Goal: Information Seeking & Learning: Learn about a topic

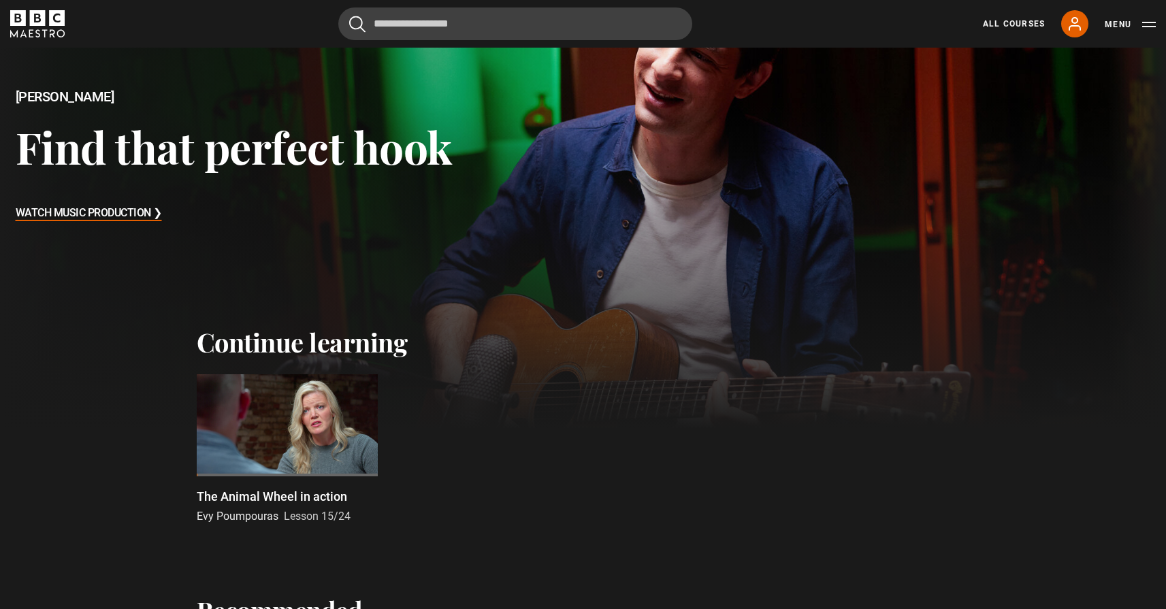
scroll to position [459, 0]
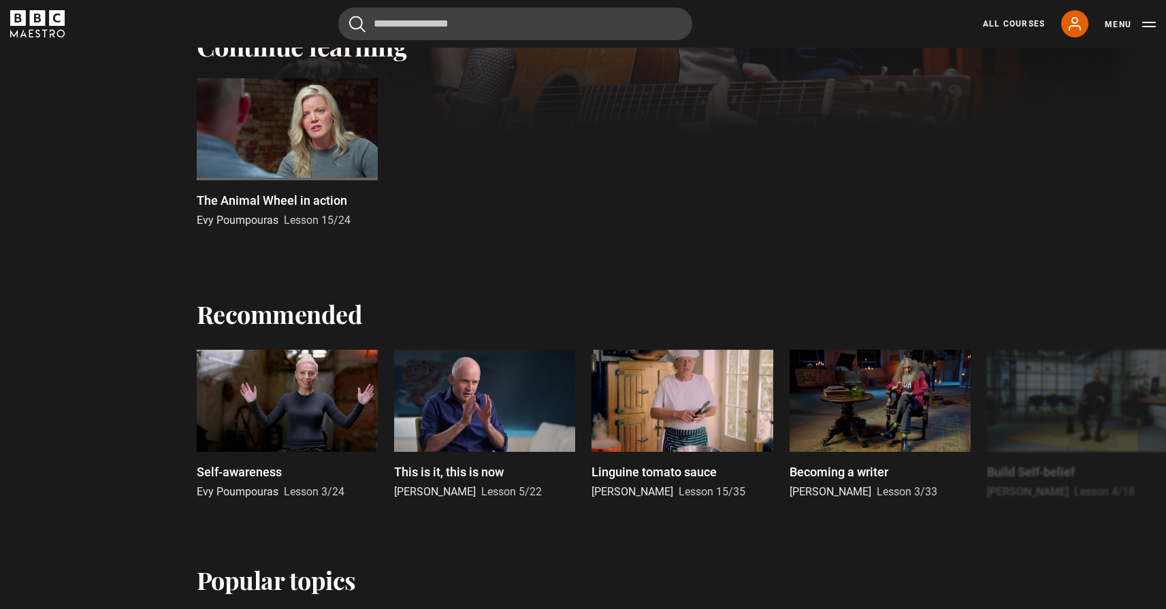
click at [318, 107] on div at bounding box center [287, 129] width 181 height 102
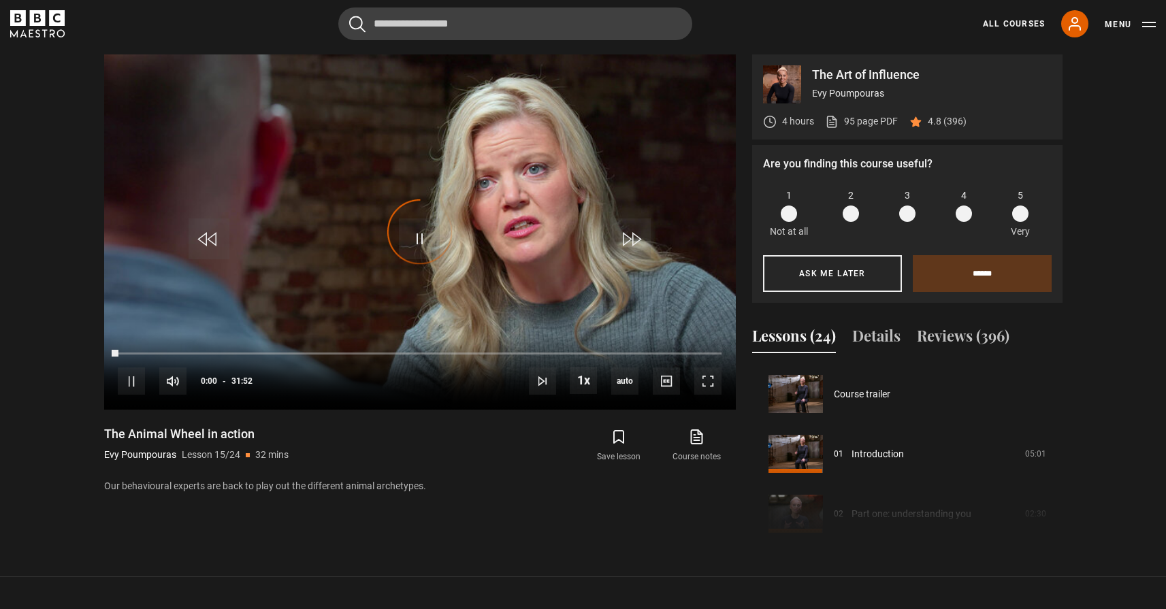
scroll to position [838, 0]
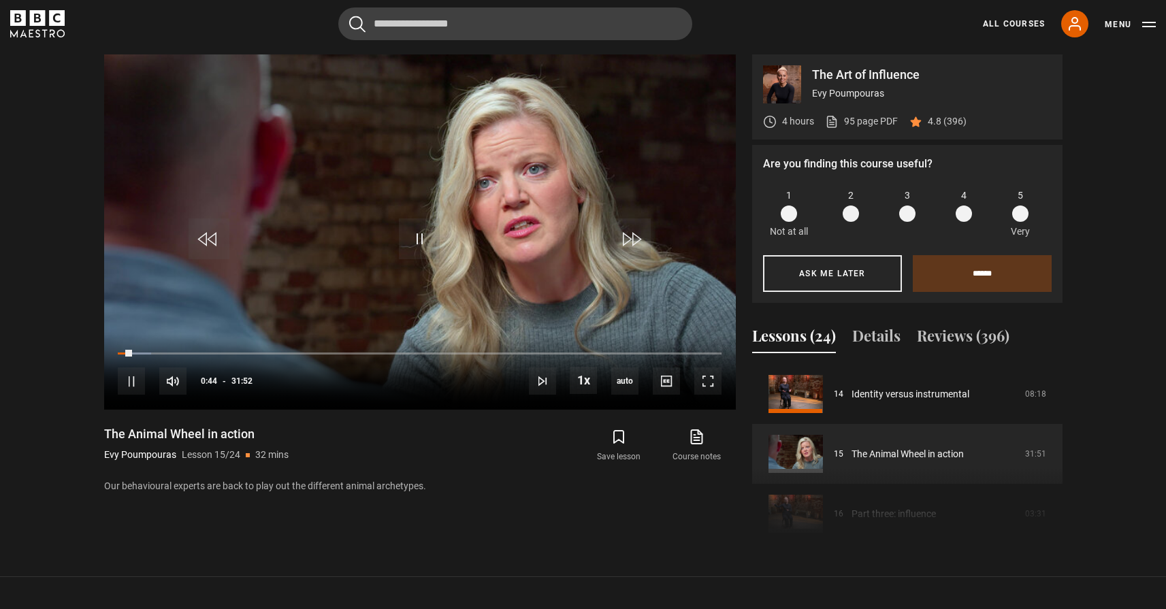
click at [964, 212] on span at bounding box center [964, 214] width 16 height 16
click at [981, 260] on input "******" at bounding box center [982, 273] width 139 height 37
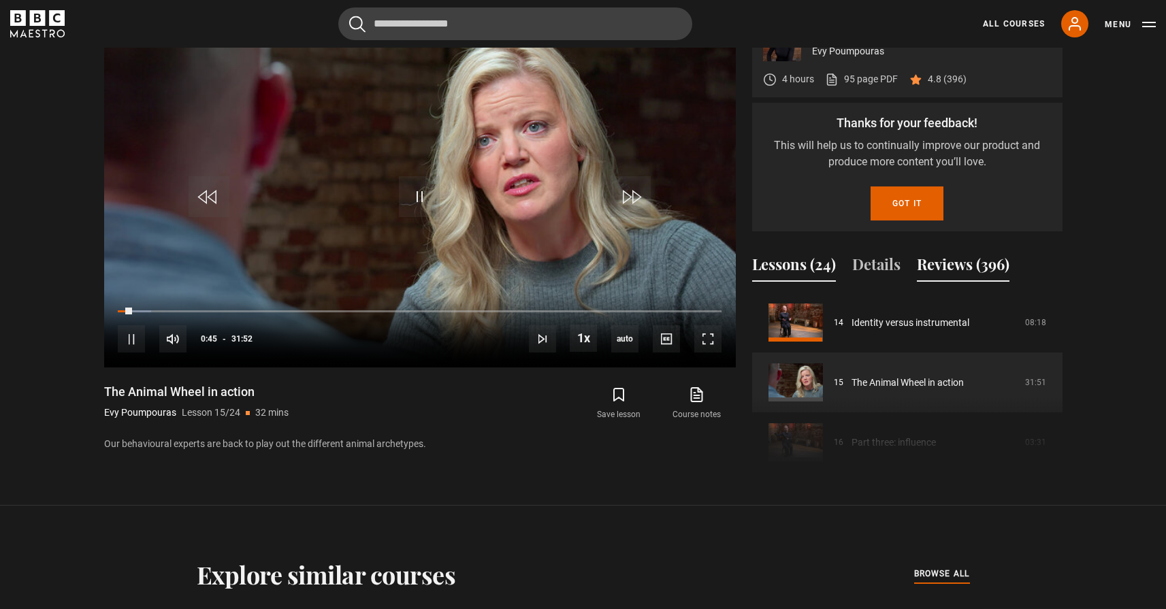
scroll to position [659, 0]
click at [894, 209] on button "Got it" at bounding box center [906, 203] width 73 height 34
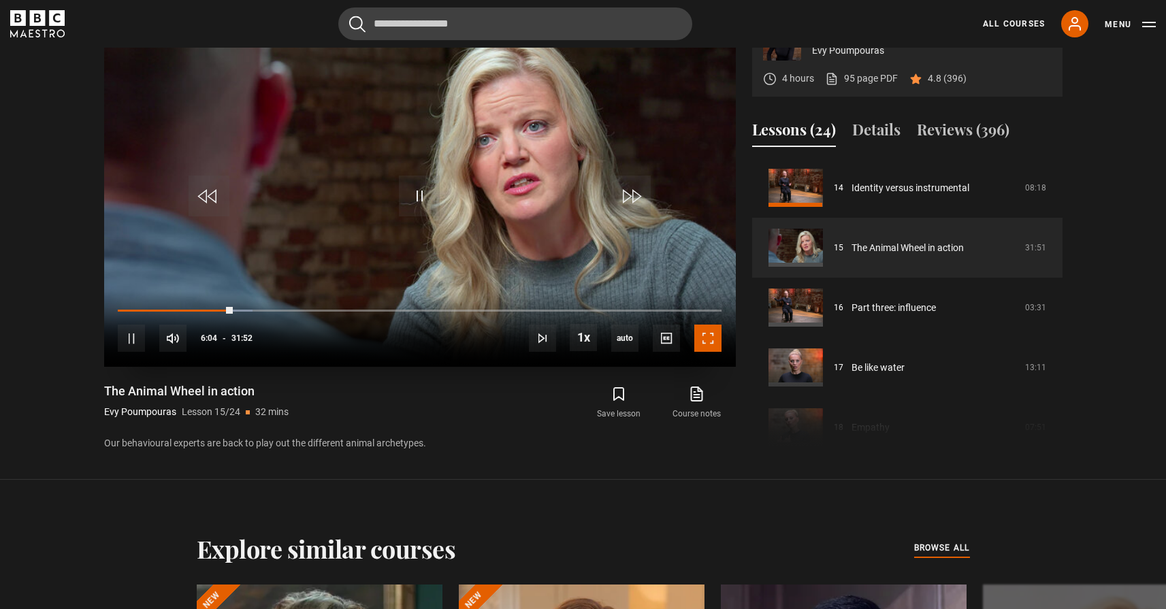
click at [704, 342] on span "Video Player" at bounding box center [707, 338] width 27 height 27
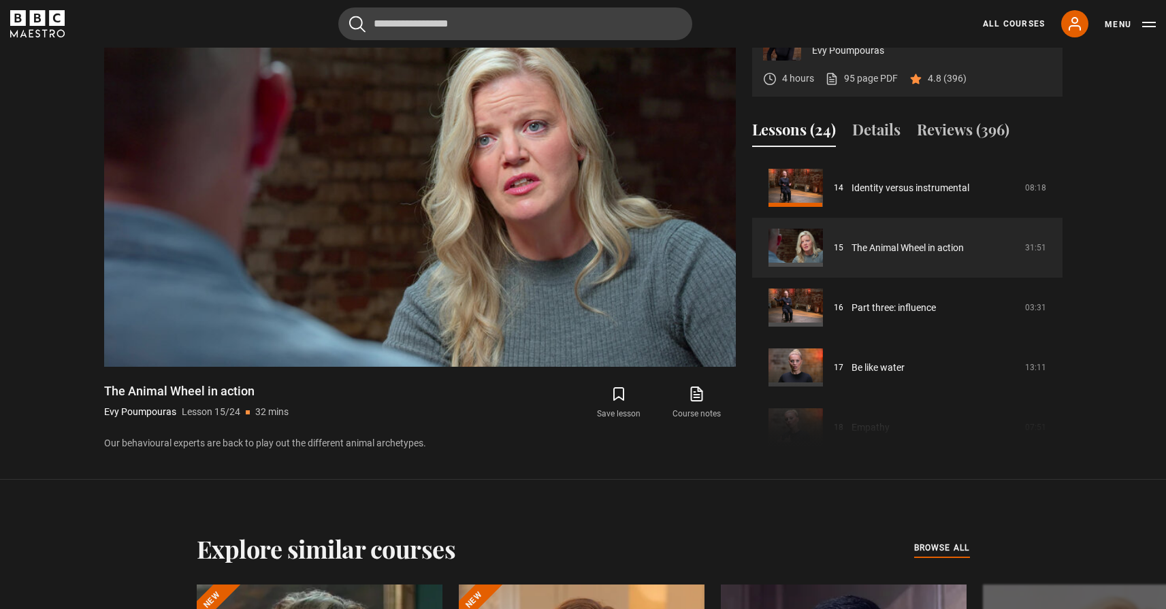
scroll to position [838, 0]
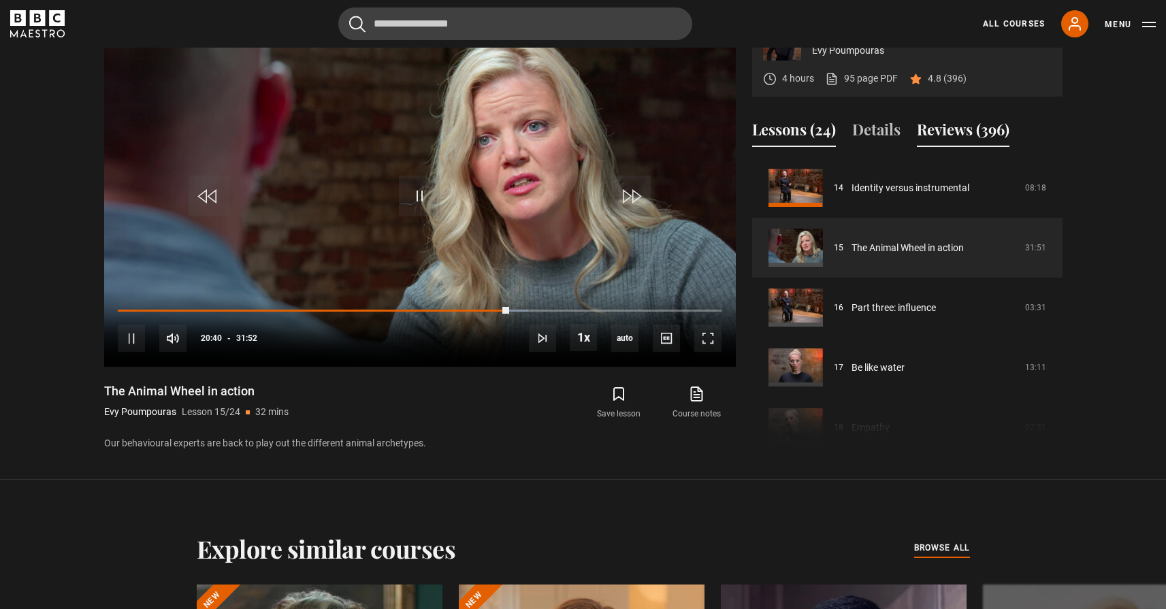
click at [973, 123] on button "Reviews (396)" at bounding box center [963, 132] width 93 height 29
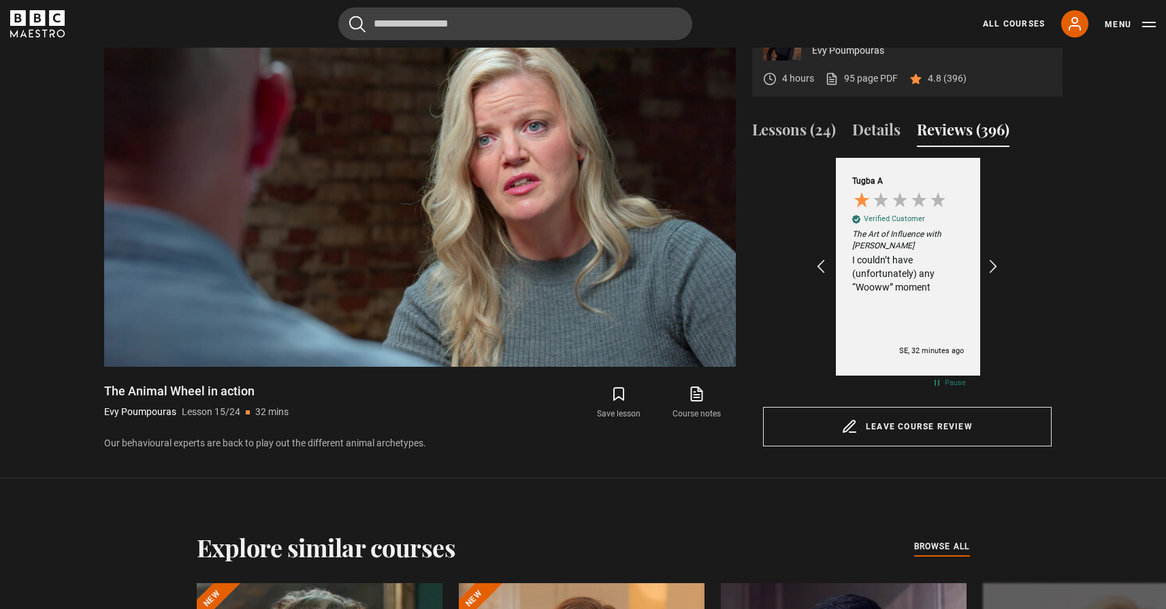
scroll to position [0, 158]
click at [995, 261] on icon "REVIEWS.io Carousel Scroll Right" at bounding box center [992, 266] width 19 height 19
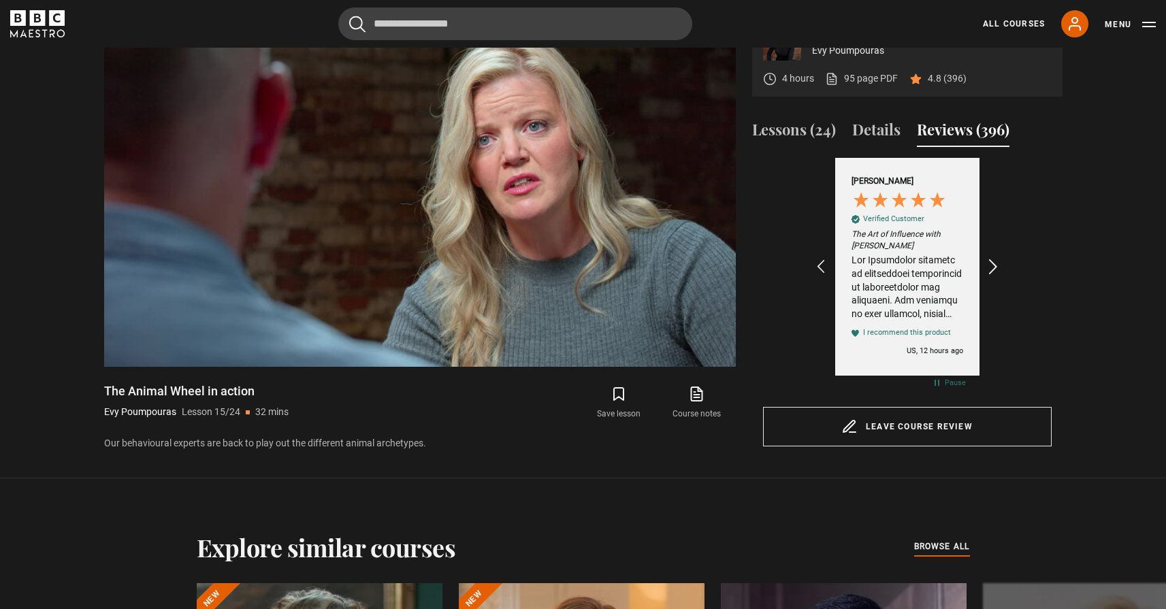
click at [995, 261] on icon "REVIEWS.io Carousel Scroll Right" at bounding box center [992, 266] width 19 height 19
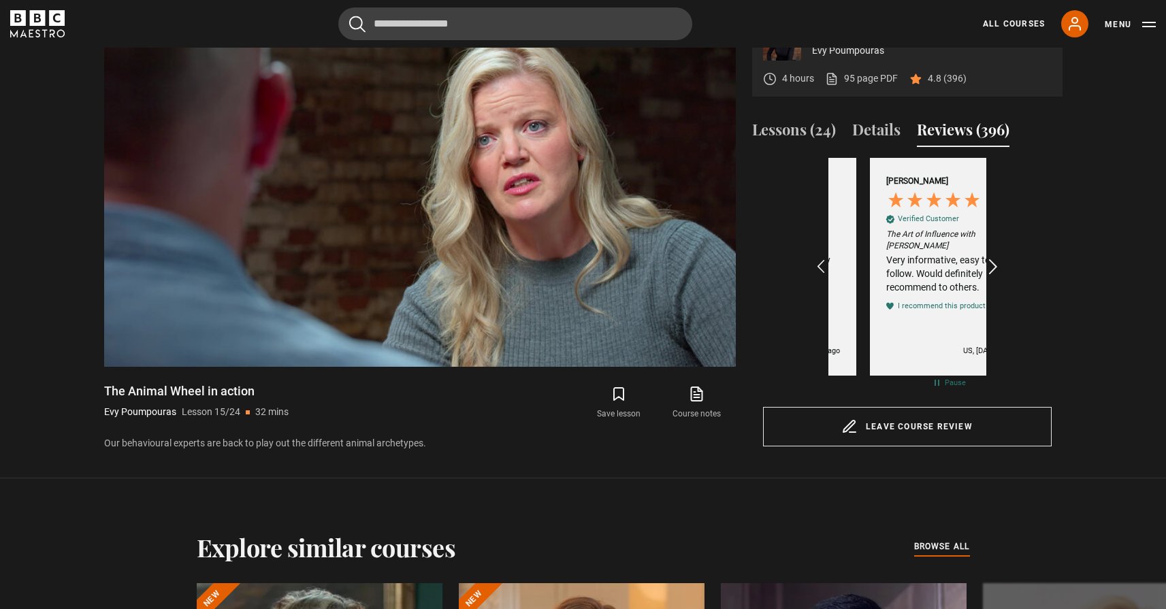
click at [995, 261] on icon "REVIEWS.io Carousel Scroll Right" at bounding box center [992, 266] width 19 height 19
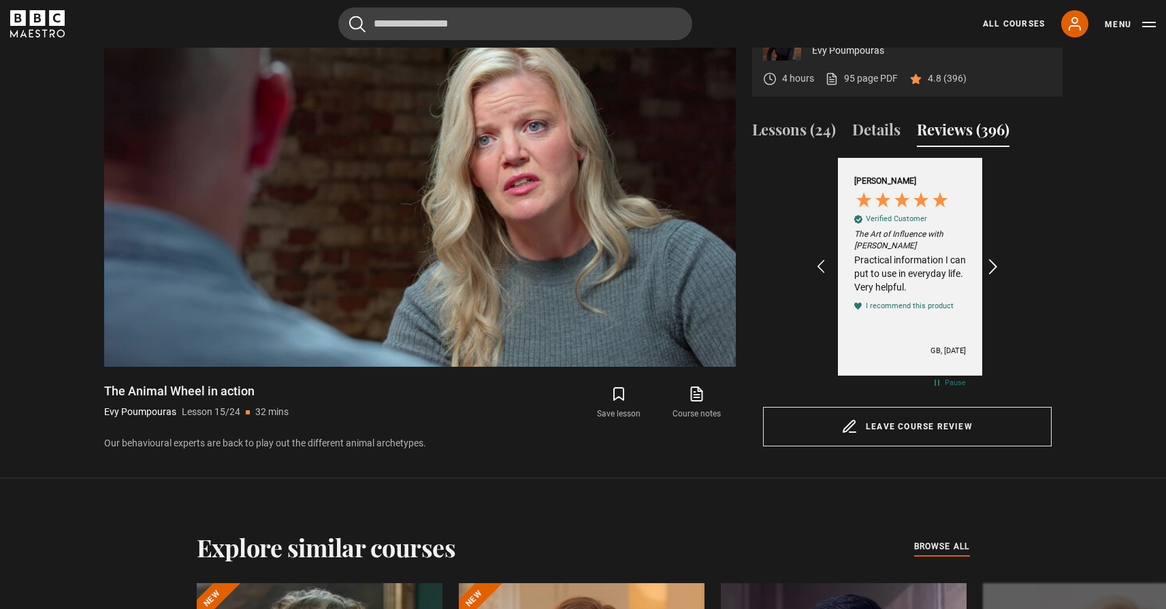
click at [995, 261] on icon "REVIEWS.io Carousel Scroll Right" at bounding box center [992, 266] width 19 height 19
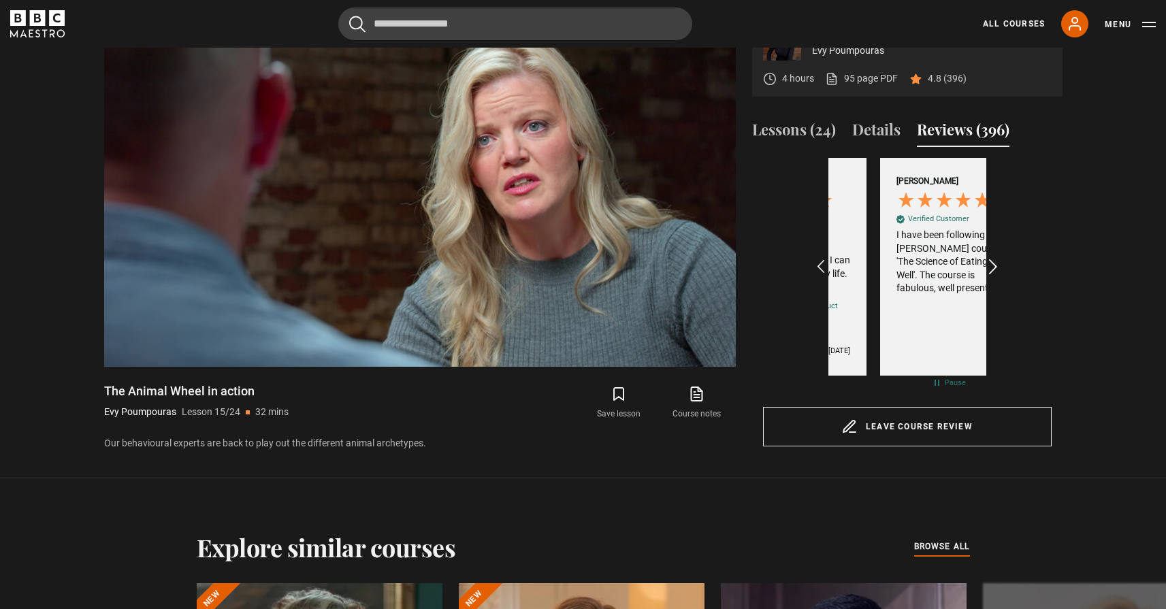
click at [995, 261] on icon "REVIEWS.io Carousel Scroll Right" at bounding box center [992, 266] width 19 height 19
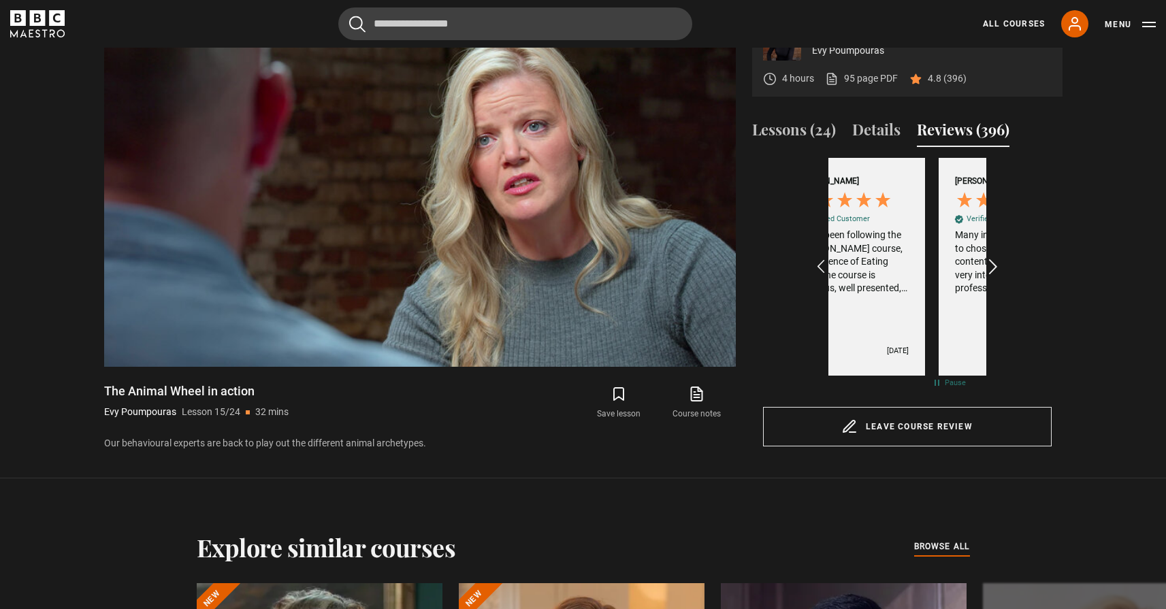
click at [995, 261] on icon "REVIEWS.io Carousel Scroll Right" at bounding box center [992, 266] width 19 height 19
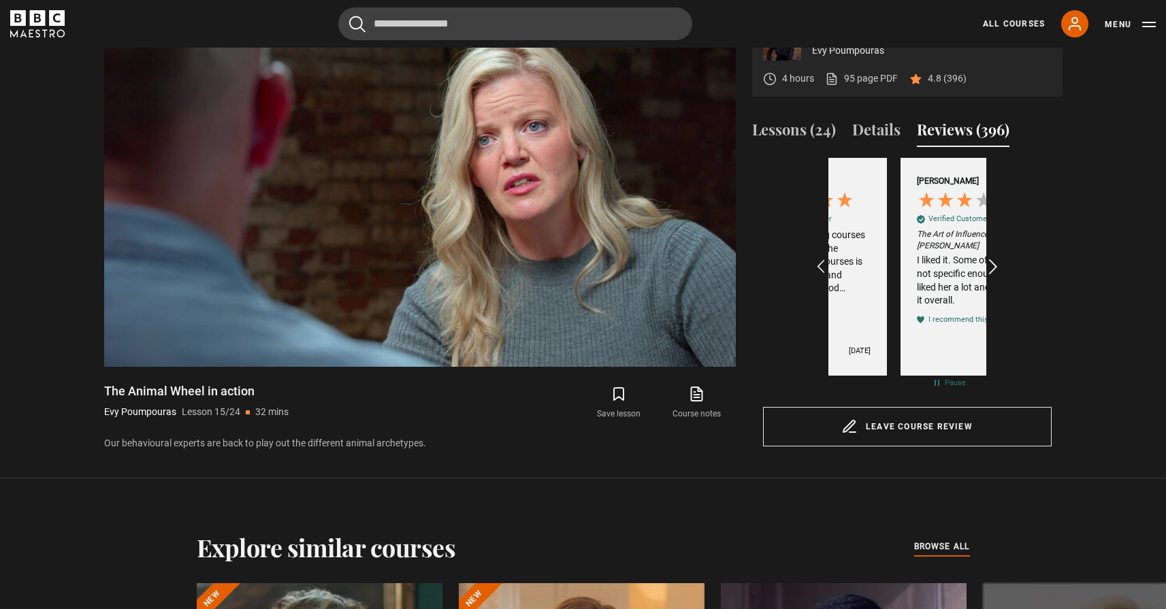
click at [995, 261] on icon "REVIEWS.io Carousel Scroll Right" at bounding box center [992, 266] width 19 height 19
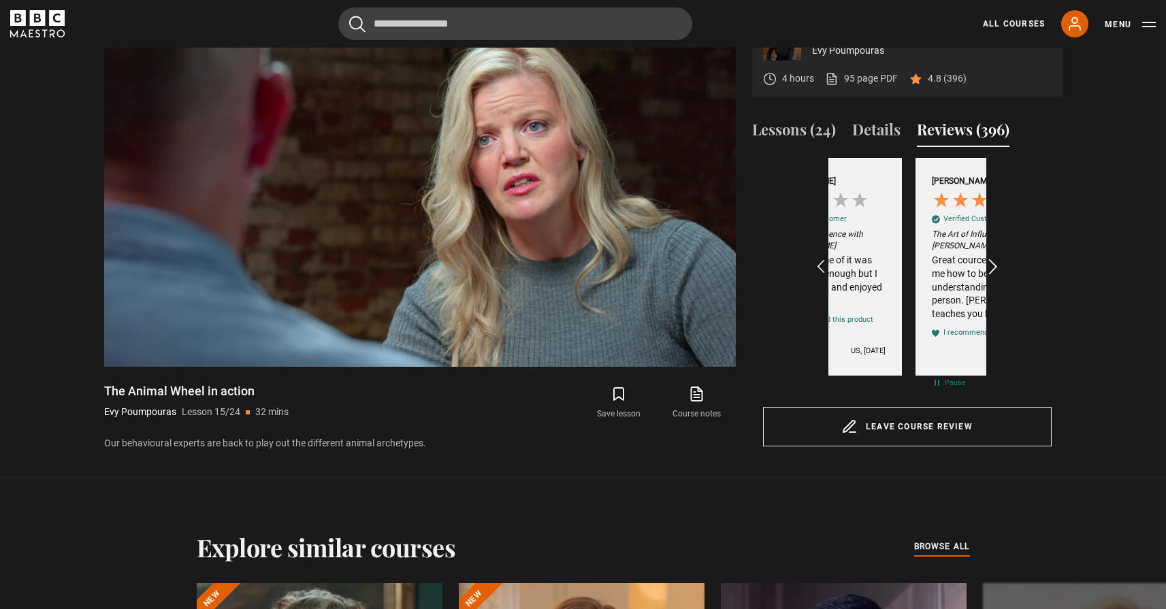
click at [995, 261] on icon "REVIEWS.io Carousel Scroll Right" at bounding box center [992, 266] width 19 height 19
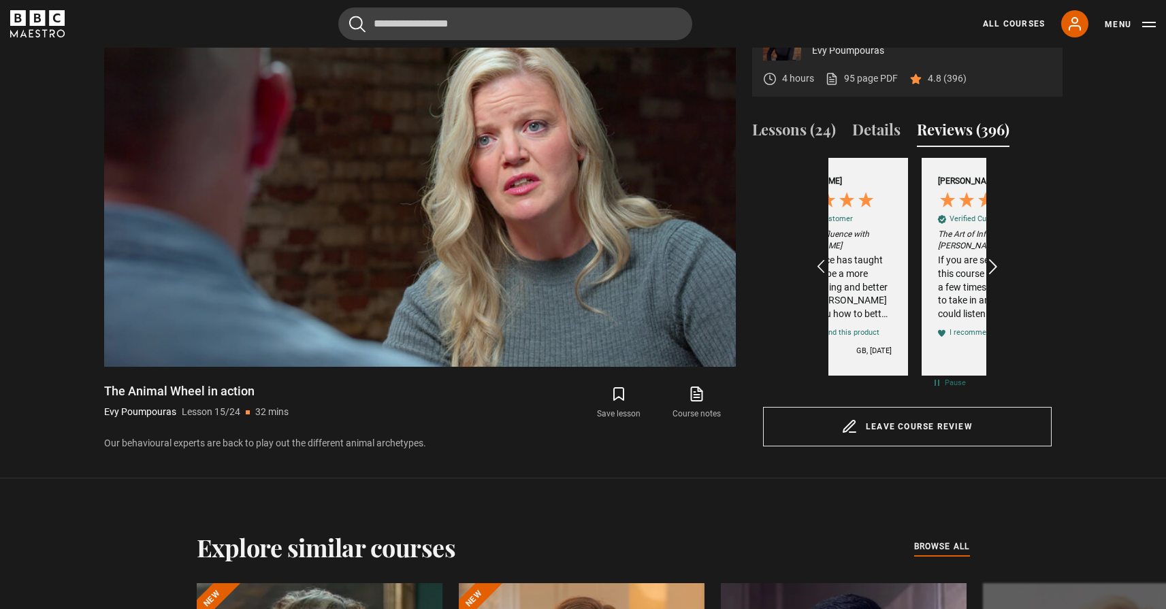
click at [995, 261] on icon "REVIEWS.io Carousel Scroll Right" at bounding box center [992, 266] width 19 height 19
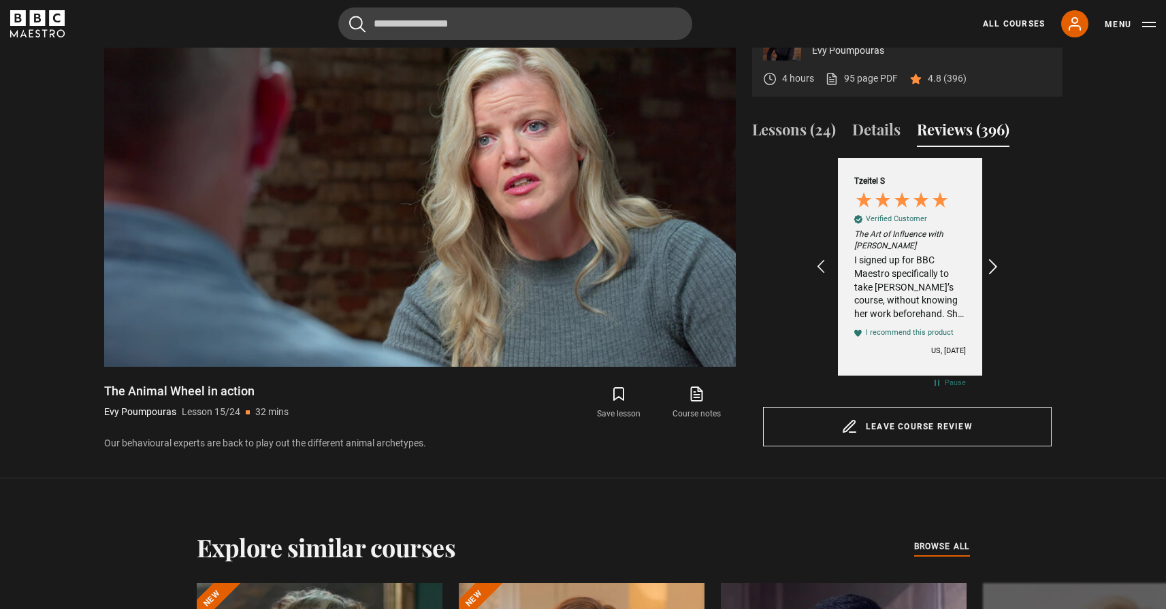
click at [995, 261] on icon "REVIEWS.io Carousel Scroll Right" at bounding box center [992, 266] width 19 height 19
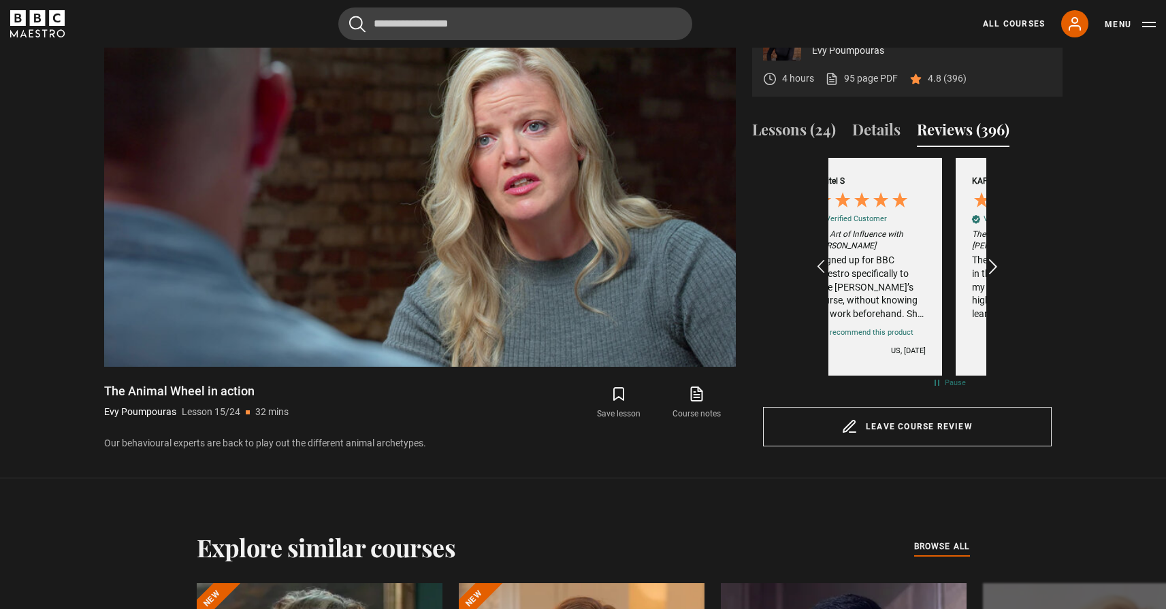
click at [995, 261] on icon "REVIEWS.io Carousel Scroll Right" at bounding box center [992, 266] width 19 height 19
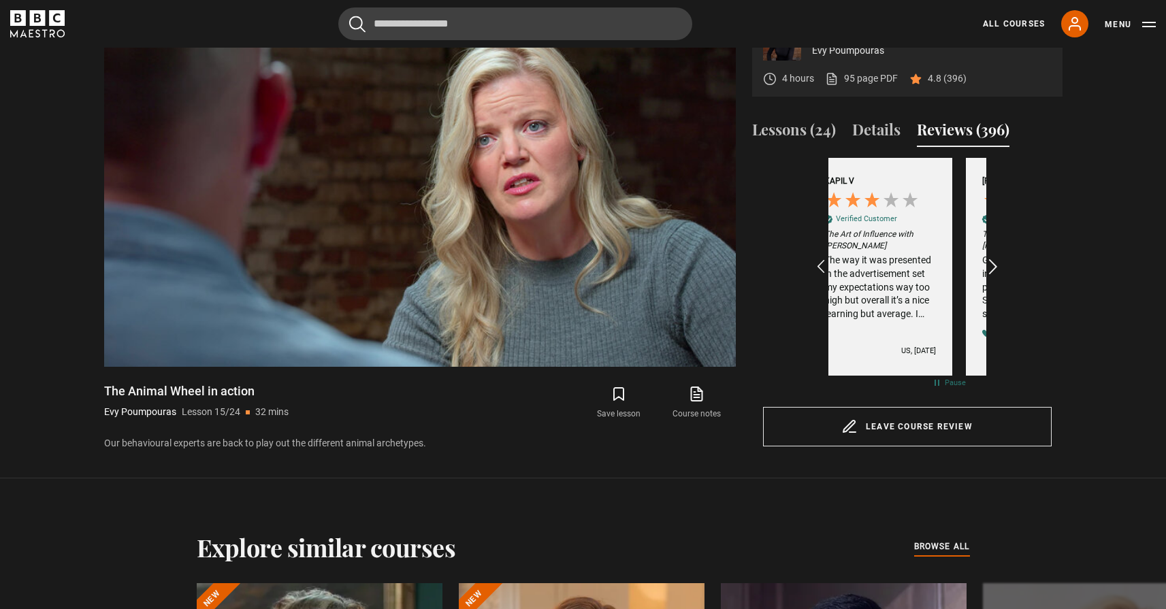
click at [995, 261] on icon "REVIEWS.io Carousel Scroll Right" at bounding box center [992, 266] width 19 height 19
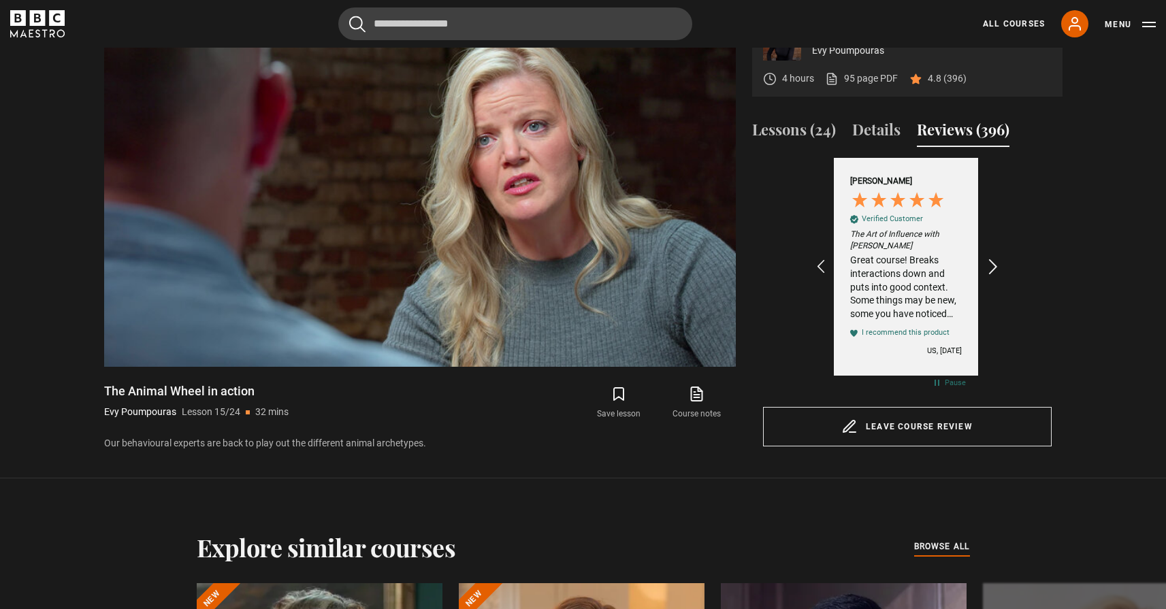
click at [995, 261] on icon "REVIEWS.io Carousel Scroll Right" at bounding box center [992, 266] width 19 height 19
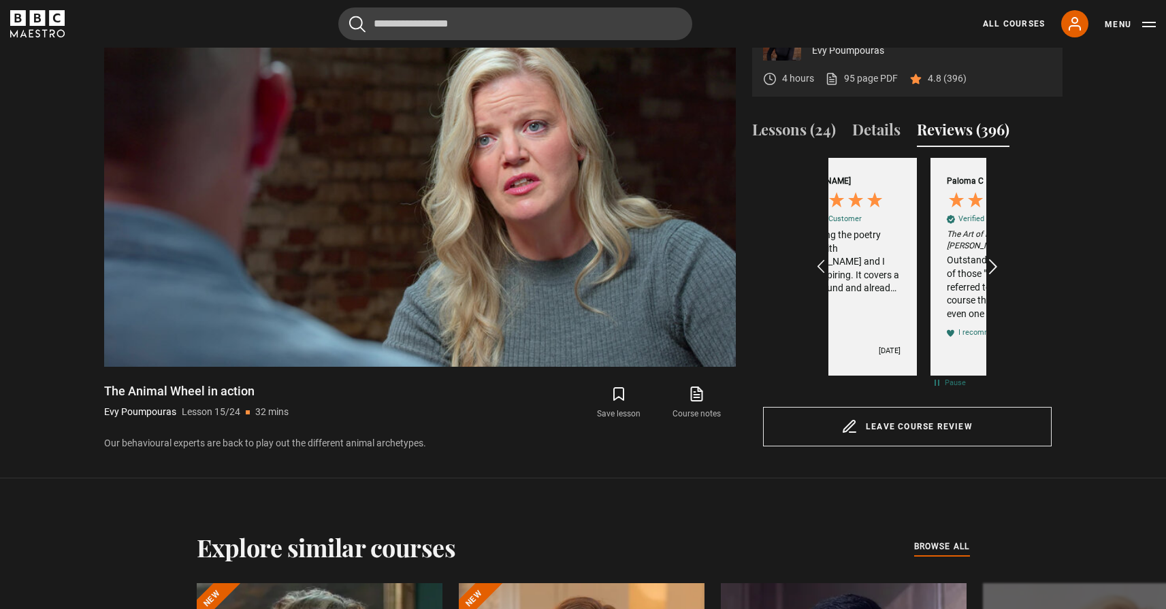
click at [995, 261] on icon "REVIEWS.io Carousel Scroll Right" at bounding box center [992, 266] width 19 height 19
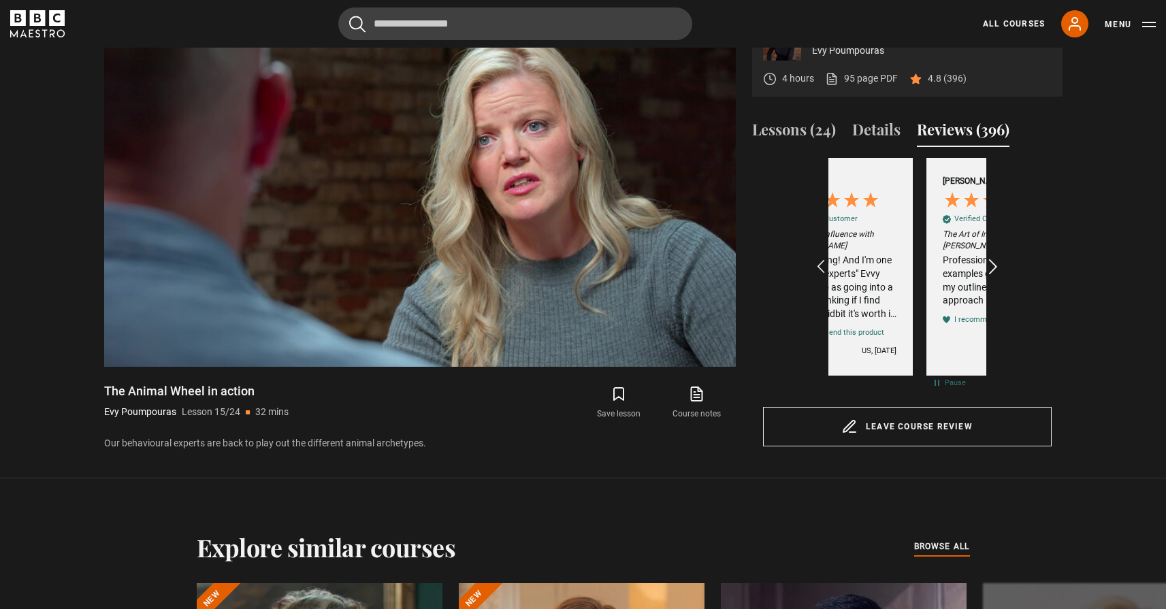
click at [995, 261] on icon "REVIEWS.io Carousel Scroll Right" at bounding box center [992, 266] width 19 height 19
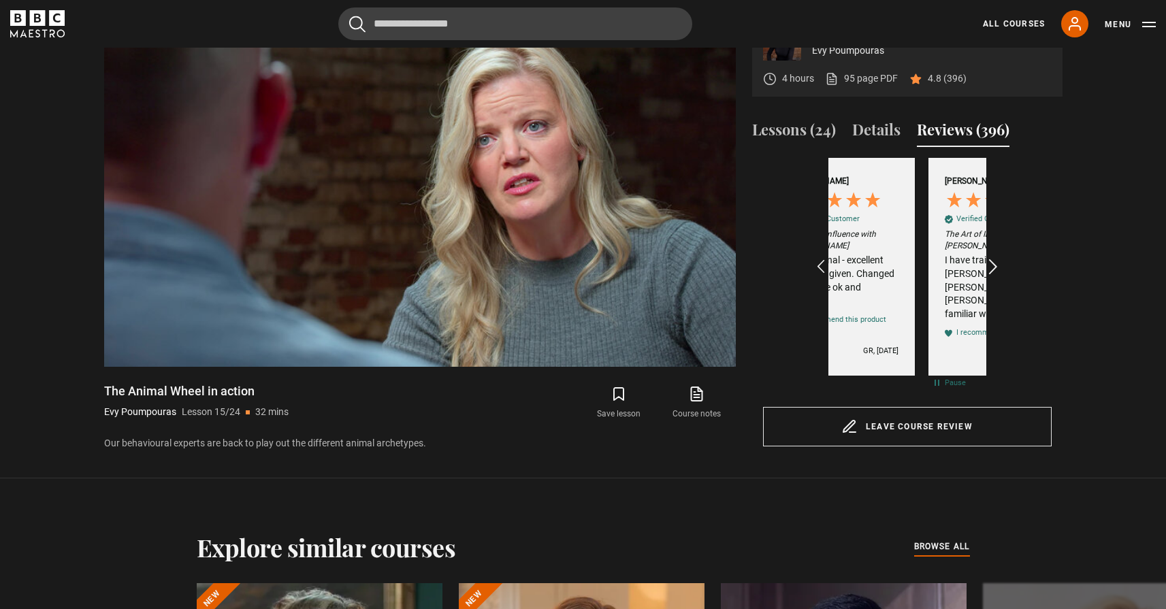
click at [995, 261] on icon "REVIEWS.io Carousel Scroll Right" at bounding box center [992, 266] width 19 height 19
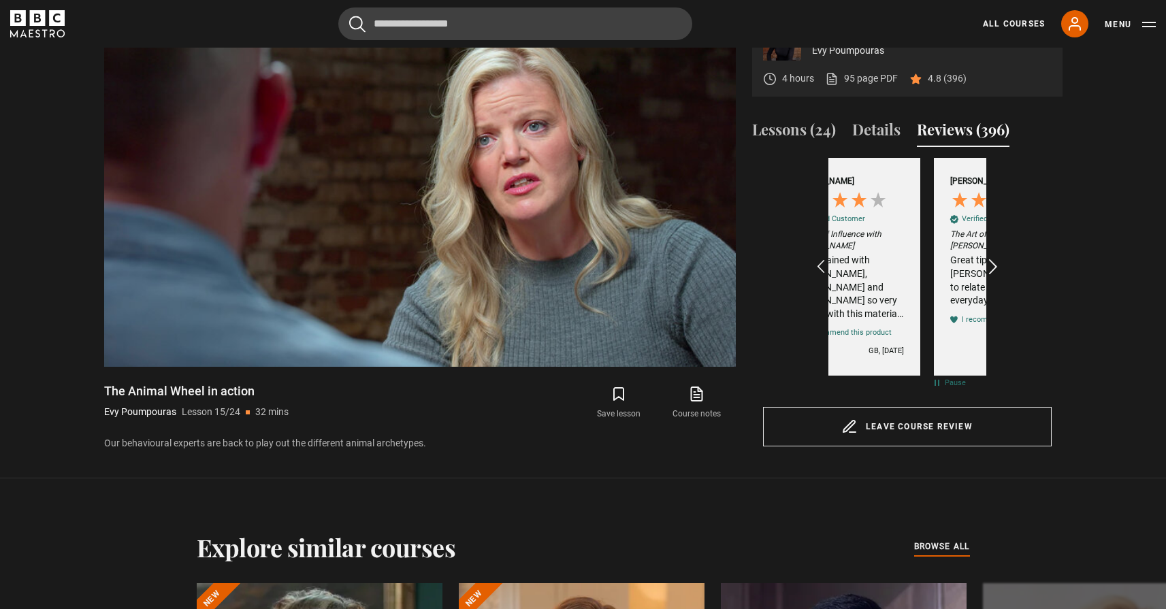
click at [995, 261] on icon "REVIEWS.io Carousel Scroll Right" at bounding box center [992, 266] width 19 height 19
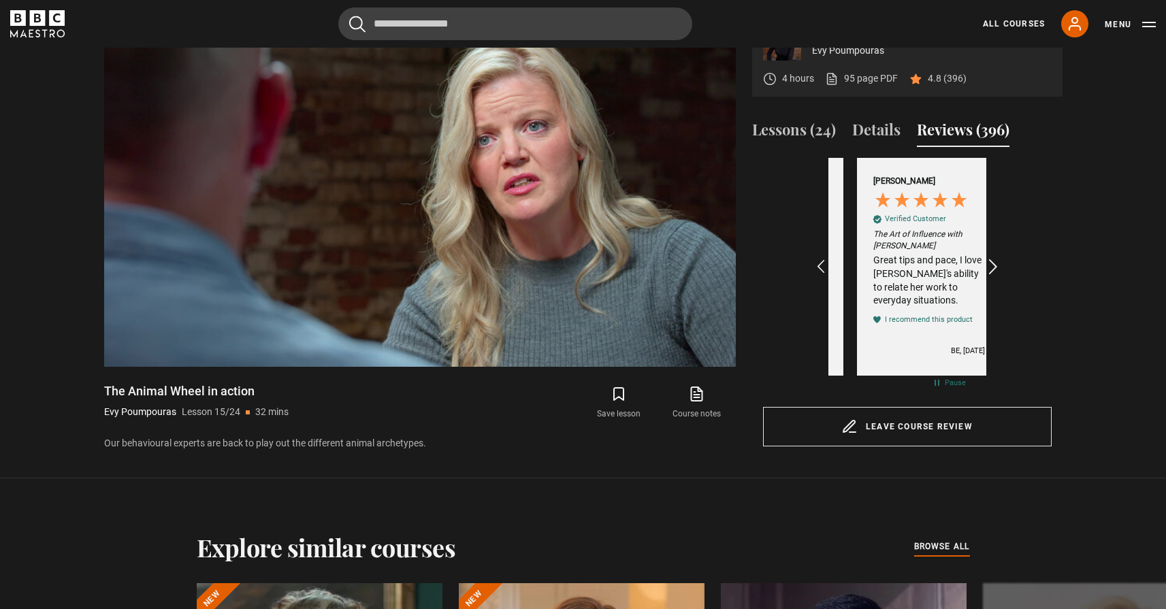
click at [995, 261] on icon "REVIEWS.io Carousel Scroll Right" at bounding box center [992, 266] width 19 height 19
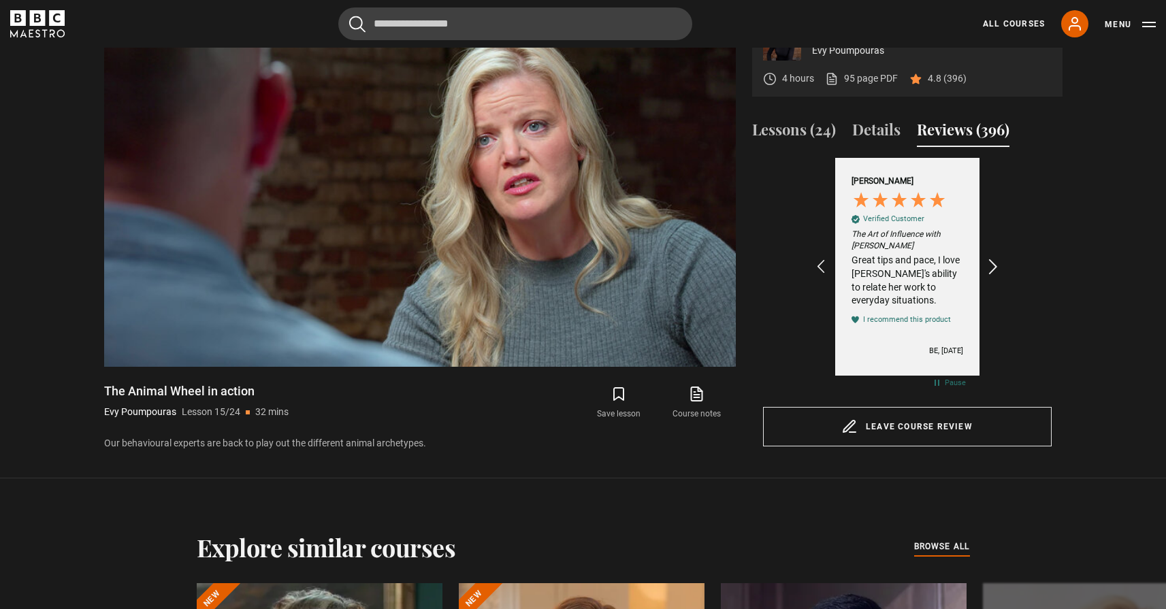
click at [995, 261] on icon "REVIEWS.io Carousel Scroll Right" at bounding box center [992, 266] width 19 height 19
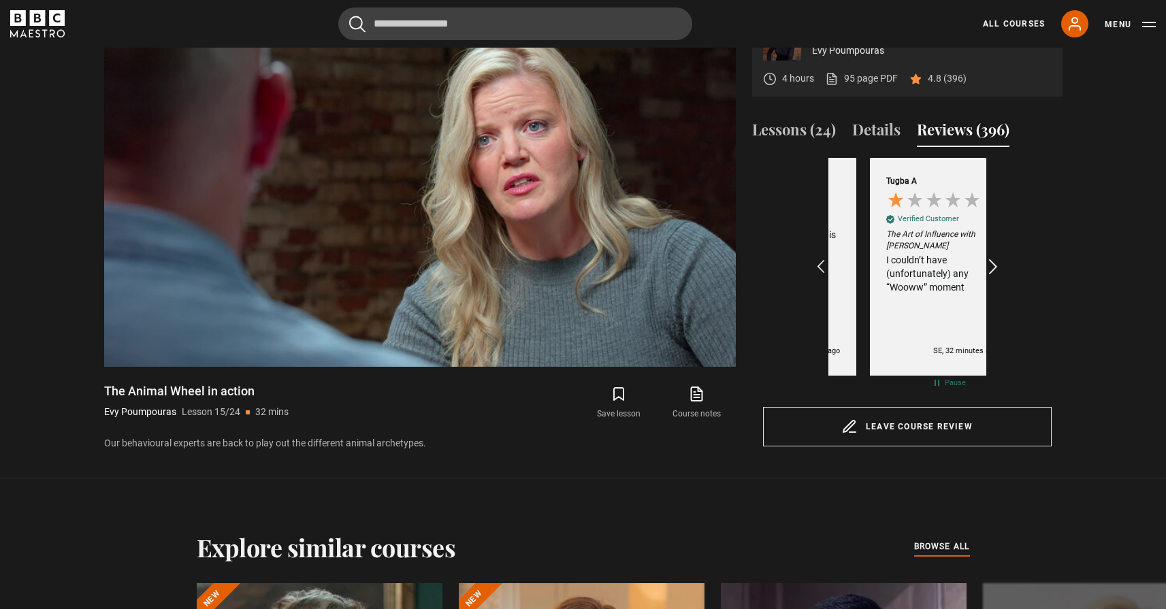
click at [995, 261] on icon "REVIEWS.io Carousel Scroll Right" at bounding box center [992, 266] width 19 height 19
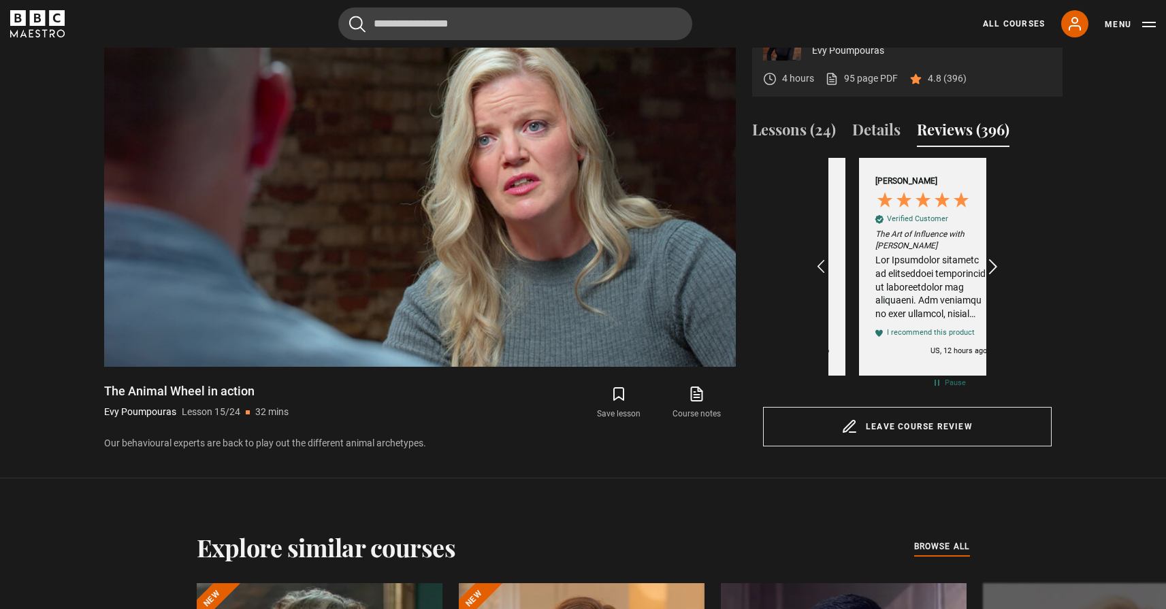
click at [995, 261] on icon "REVIEWS.io Carousel Scroll Right" at bounding box center [992, 266] width 19 height 19
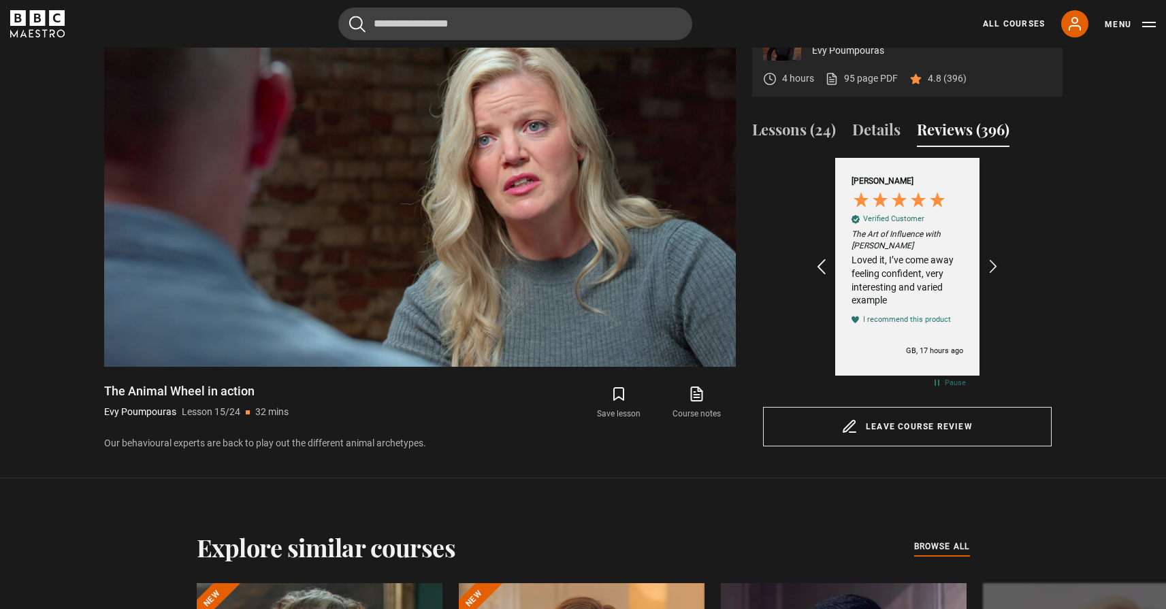
click at [826, 259] on icon "REVIEWS.io Carousel Scroll Left" at bounding box center [820, 266] width 19 height 19
click at [824, 261] on icon "REVIEWS.io Carousel Scroll Left" at bounding box center [820, 266] width 19 height 19
click at [993, 278] on div "REVIEWS.io Carousel Scroll Right" at bounding box center [991, 266] width 17 height 37
click at [994, 275] on icon "REVIEWS.io Carousel Scroll Right" at bounding box center [992, 266] width 19 height 19
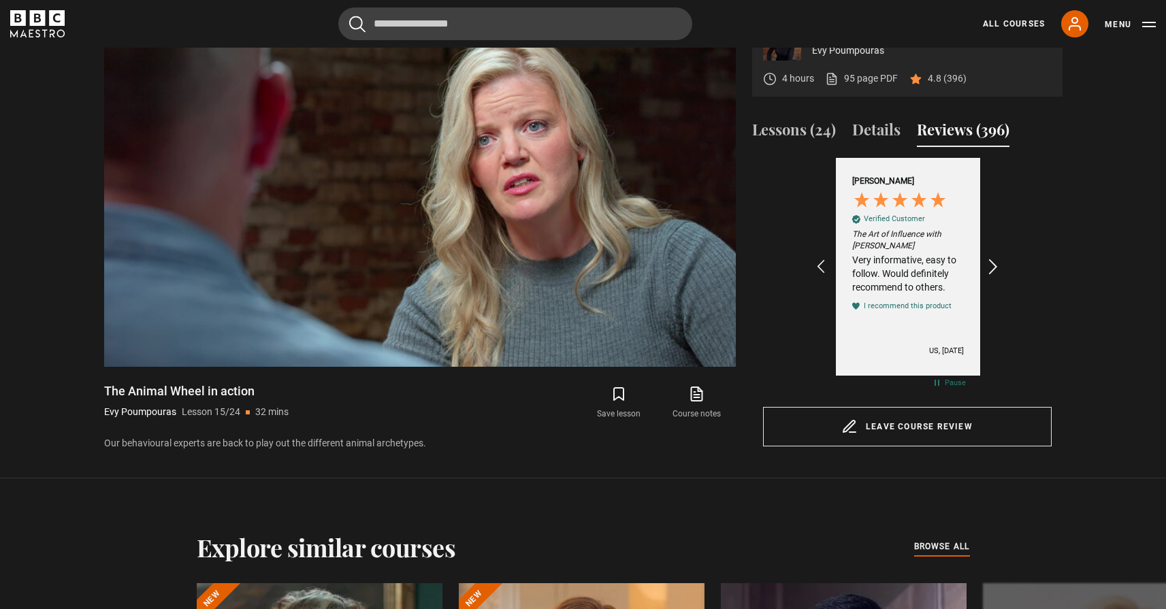
scroll to position [0, 632]
click at [883, 133] on button "Details" at bounding box center [876, 132] width 48 height 29
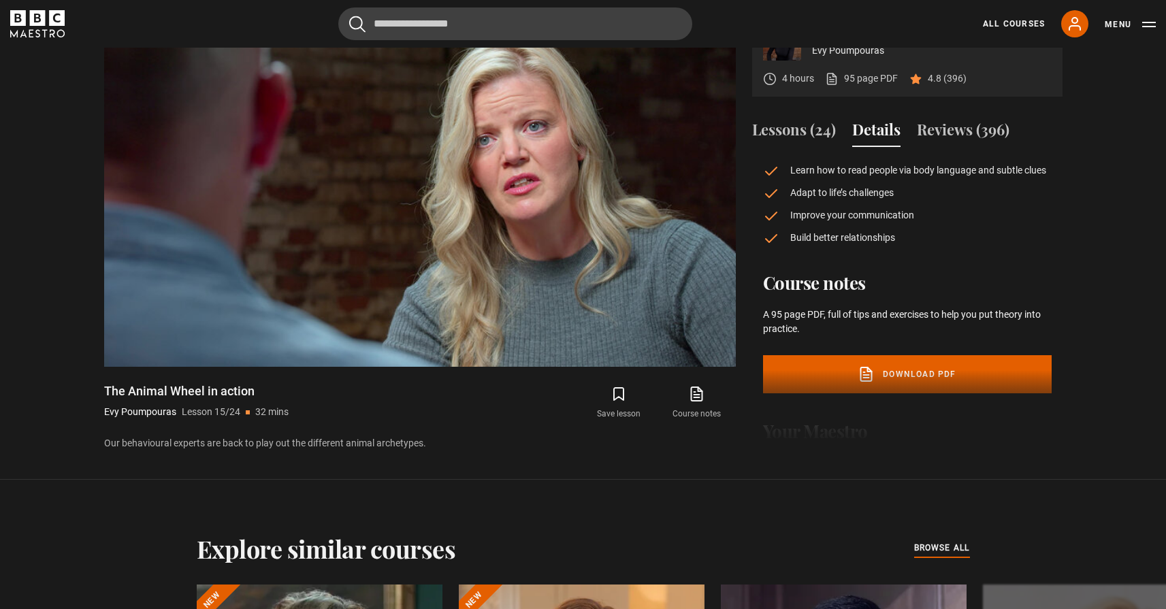
scroll to position [169, 0]
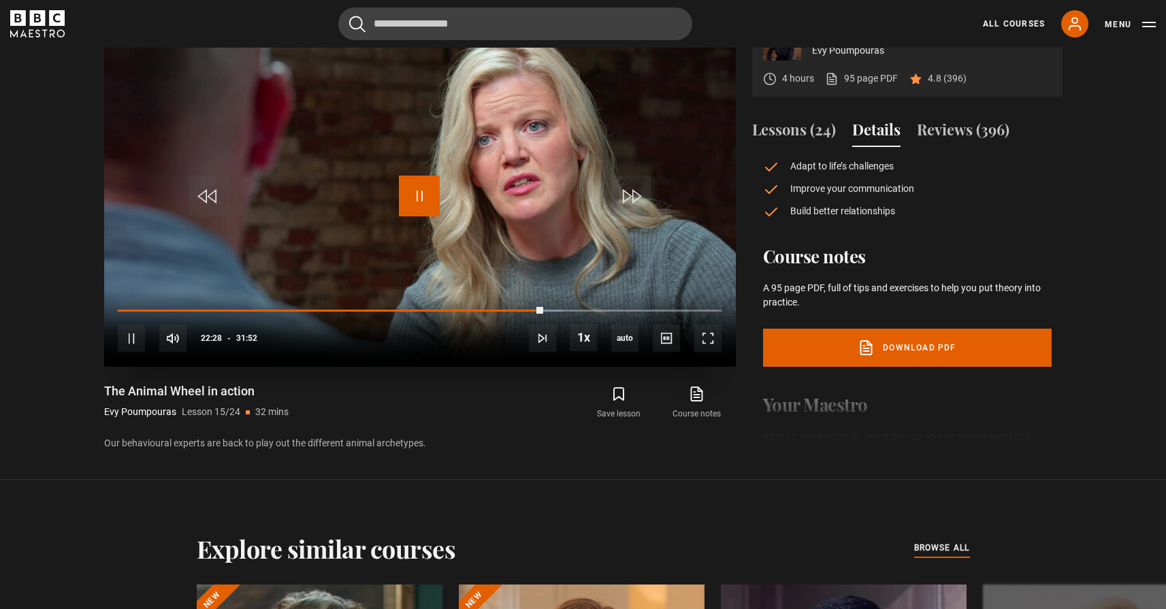
click at [419, 191] on span "Video Player" at bounding box center [419, 196] width 41 height 41
